Goal: Task Accomplishment & Management: Complete application form

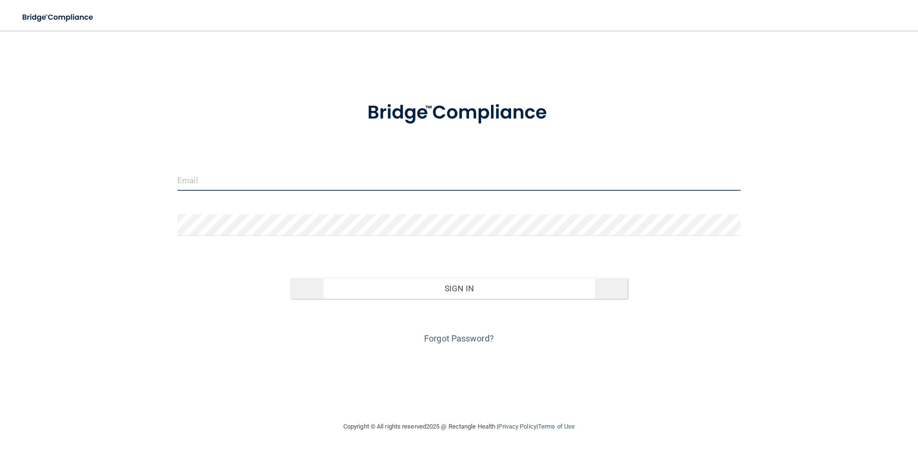
type input "[EMAIL_ADDRESS][DOMAIN_NAME]"
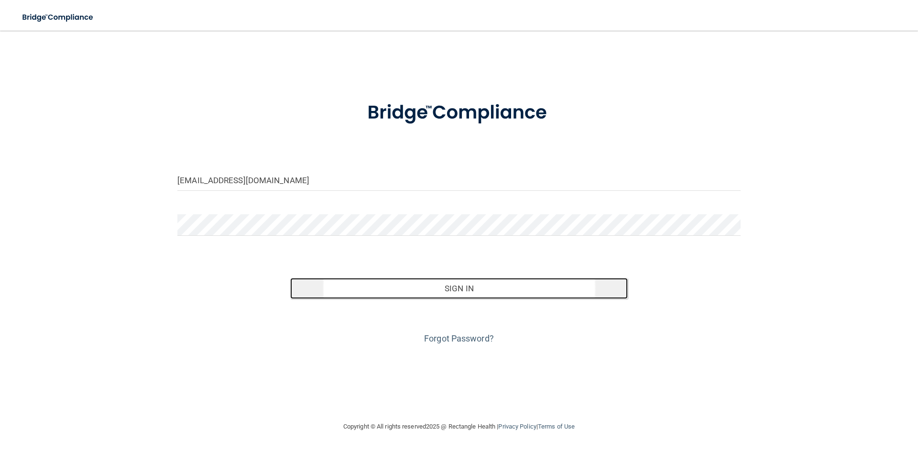
click at [391, 284] on button "Sign In" at bounding box center [459, 288] width 338 height 21
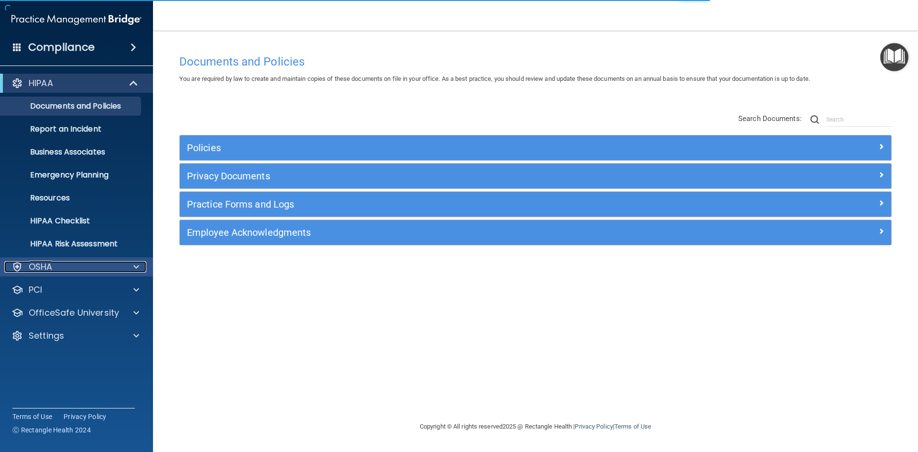
click at [135, 266] on span at bounding box center [136, 266] width 6 height 11
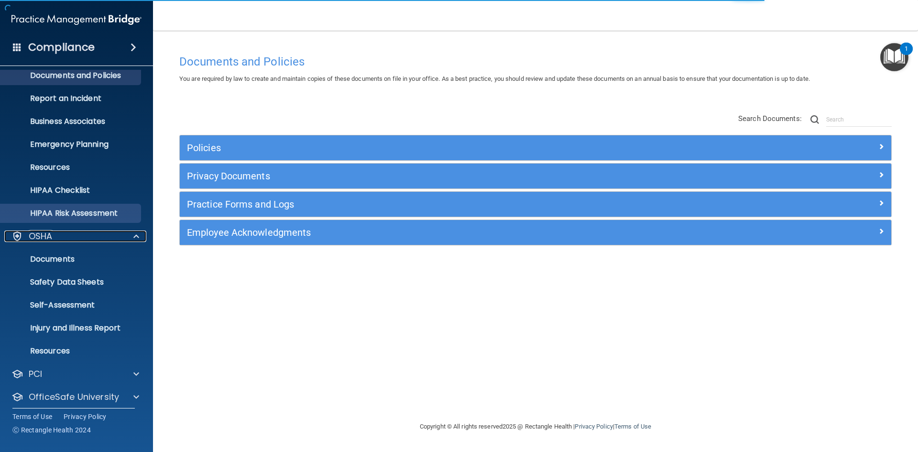
scroll to position [60, 0]
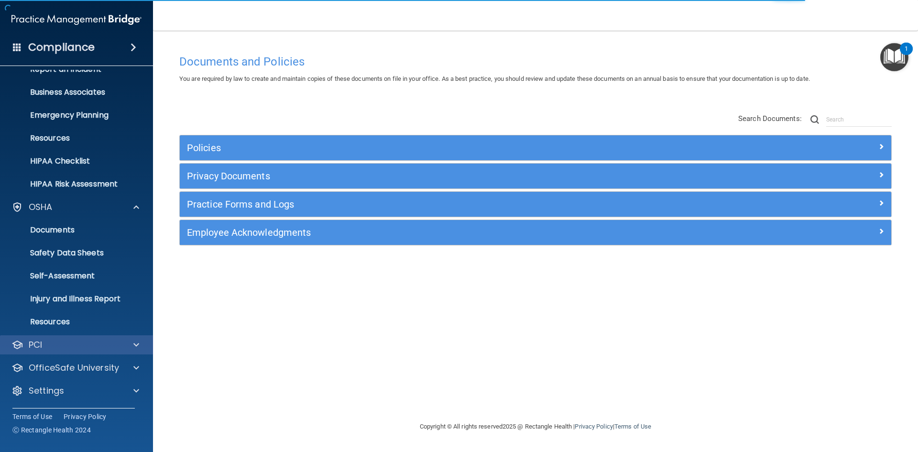
click at [134, 354] on div "PCI" at bounding box center [77, 344] width 154 height 19
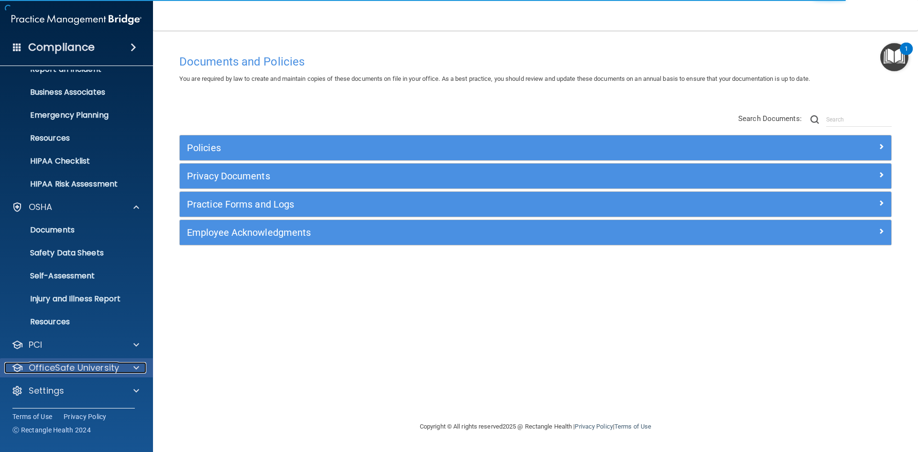
click at [132, 362] on div at bounding box center [135, 367] width 24 height 11
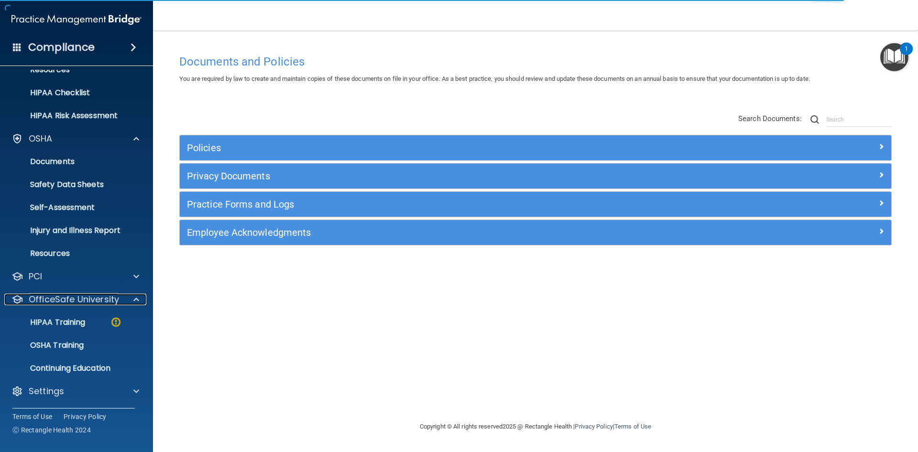
scroll to position [129, 0]
click at [48, 321] on p "HIPAA Training" at bounding box center [45, 322] width 79 height 10
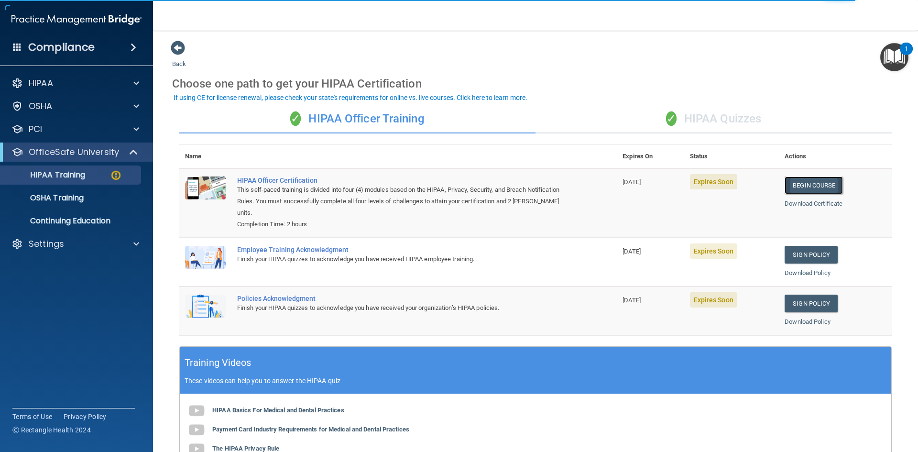
click at [787, 185] on link "Begin Course" at bounding box center [814, 185] width 58 height 18
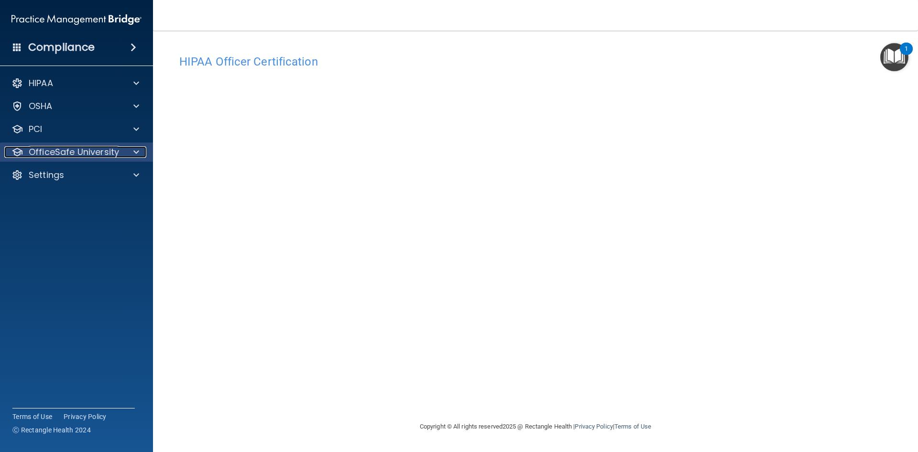
click at [95, 150] on p "OfficeSafe University" at bounding box center [74, 151] width 90 height 11
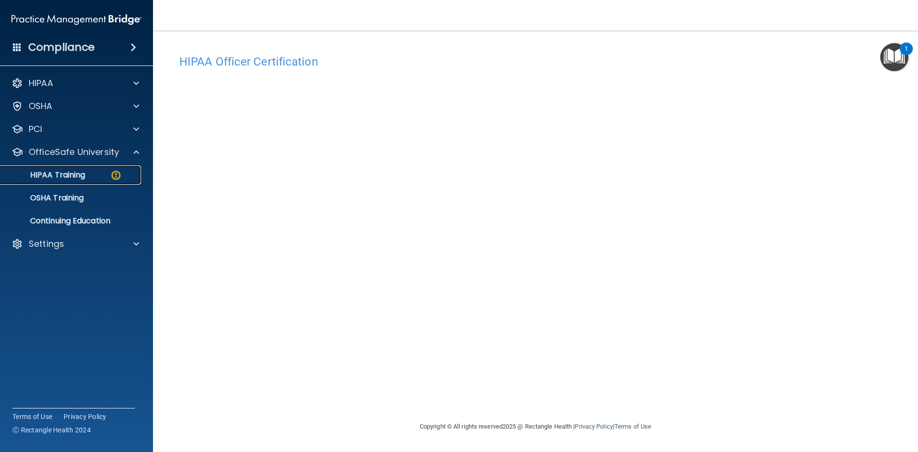
click at [81, 170] on p "HIPAA Training" at bounding box center [45, 175] width 79 height 10
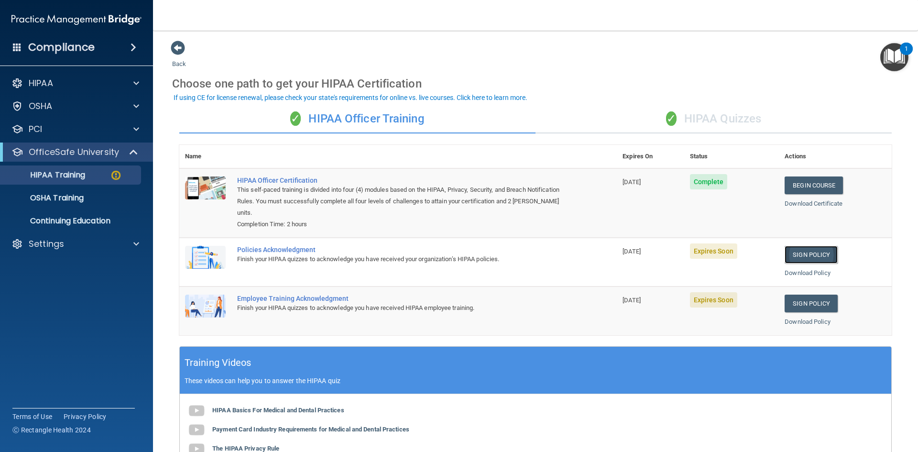
click at [813, 255] on link "Sign Policy" at bounding box center [811, 255] width 53 height 18
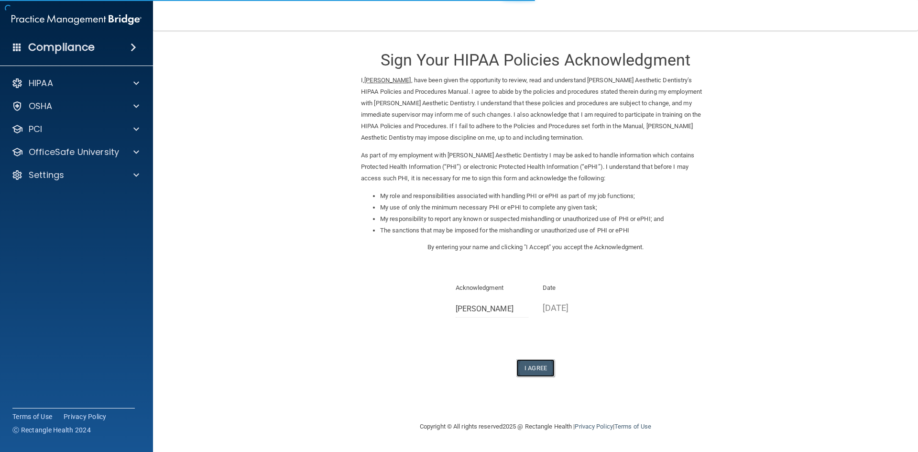
click at [538, 365] on button "I Agree" at bounding box center [535, 368] width 38 height 18
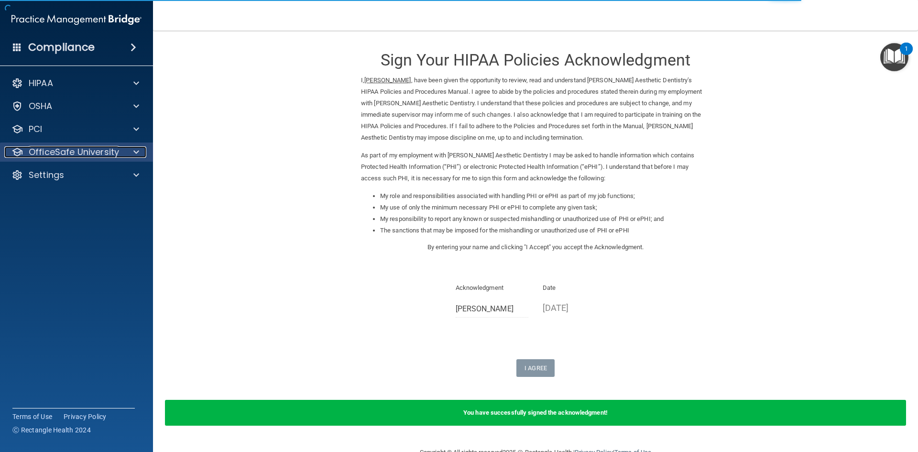
click at [115, 154] on p "OfficeSafe University" at bounding box center [74, 151] width 90 height 11
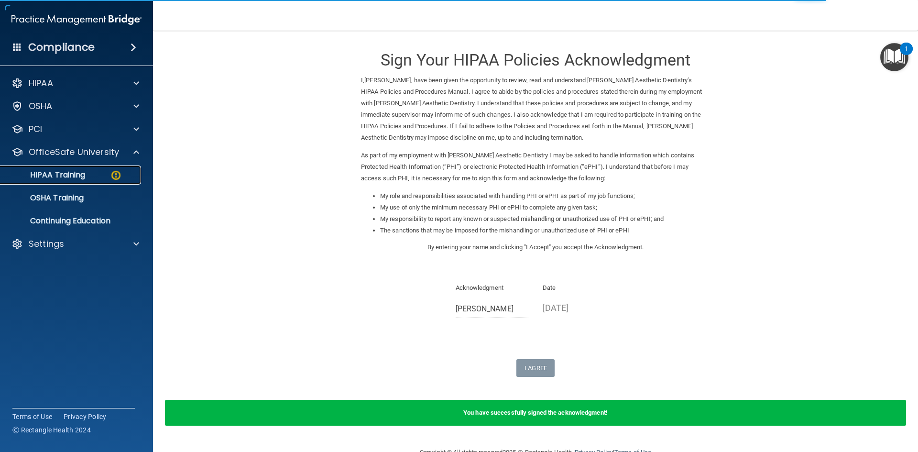
click at [87, 182] on link "HIPAA Training" at bounding box center [65, 174] width 151 height 19
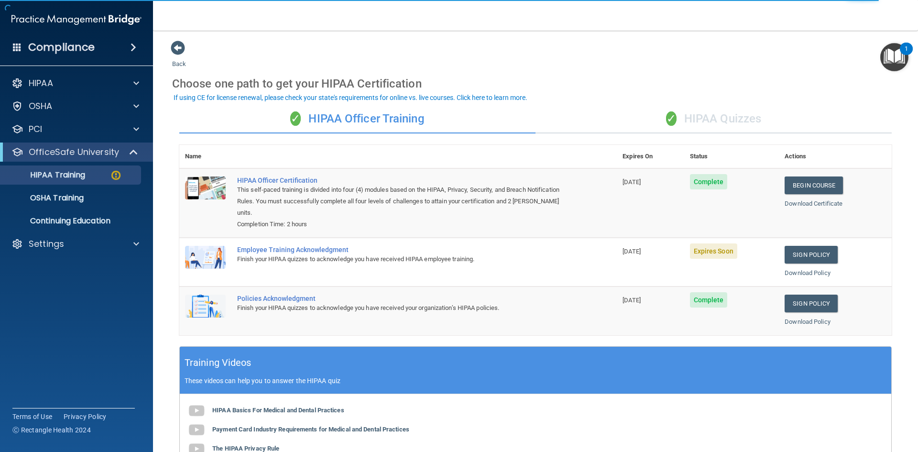
click at [801, 264] on td "Sign Policy Sign Policy Download Policy" at bounding box center [835, 262] width 113 height 49
click at [804, 259] on link "Sign Policy" at bounding box center [811, 255] width 53 height 18
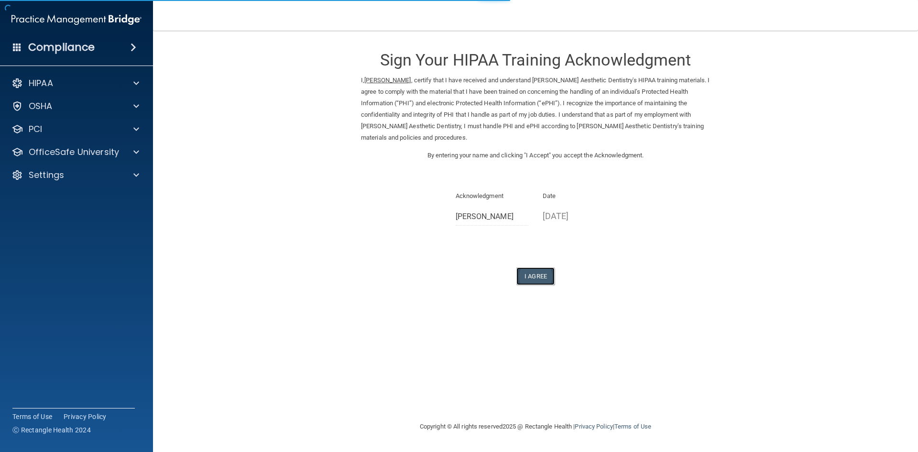
click at [532, 273] on button "I Agree" at bounding box center [535, 276] width 38 height 18
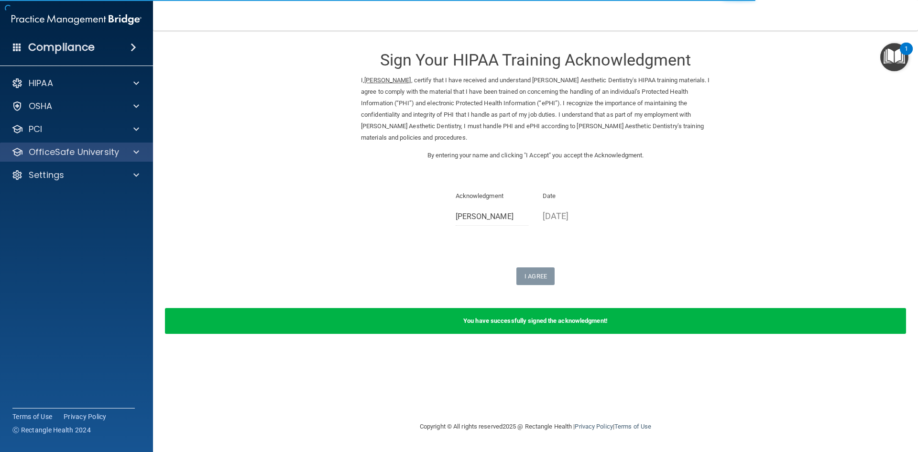
click at [131, 143] on div "OfficeSafe University" at bounding box center [77, 152] width 154 height 19
click at [134, 151] on span at bounding box center [136, 151] width 6 height 11
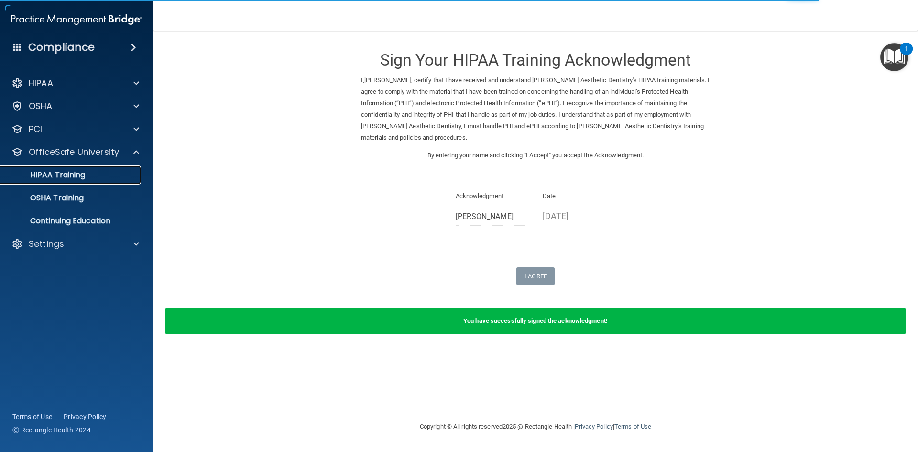
click at [89, 181] on link "HIPAA Training" at bounding box center [65, 174] width 151 height 19
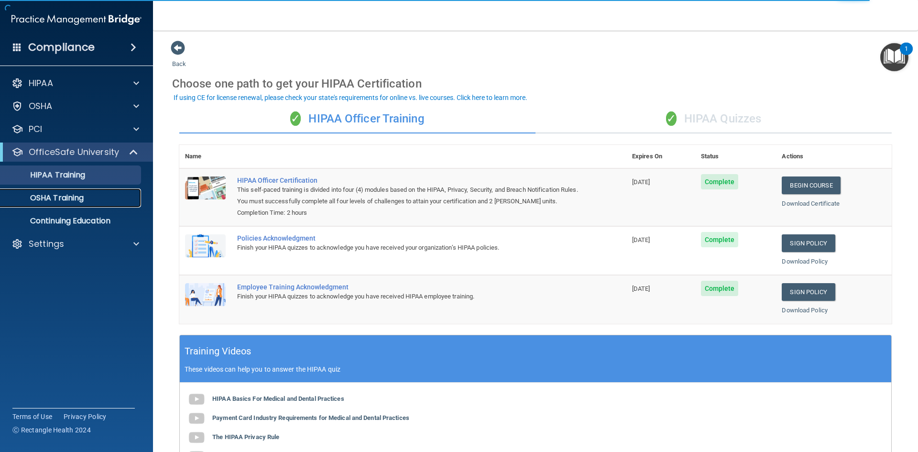
click at [47, 198] on p "OSHA Training" at bounding box center [44, 198] width 77 height 10
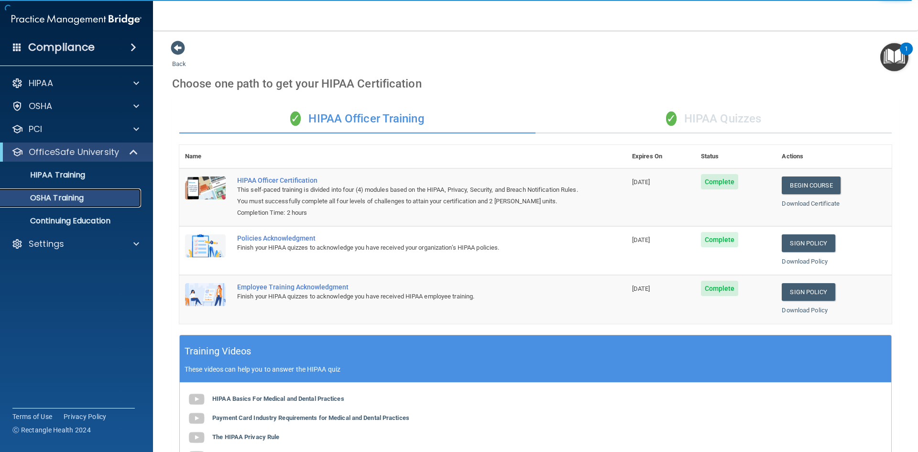
click at [70, 202] on p "OSHA Training" at bounding box center [44, 198] width 77 height 10
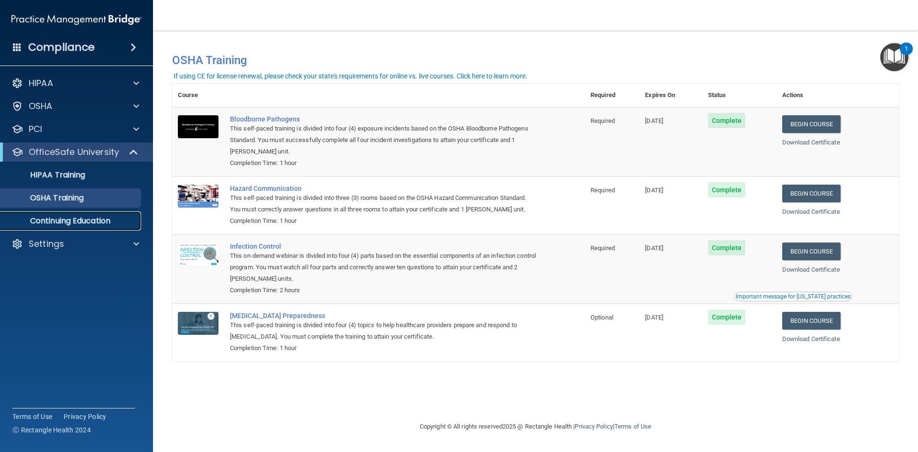
click at [91, 223] on p "Continuing Education" at bounding box center [71, 221] width 131 height 10
